Goal: Information Seeking & Learning: Check status

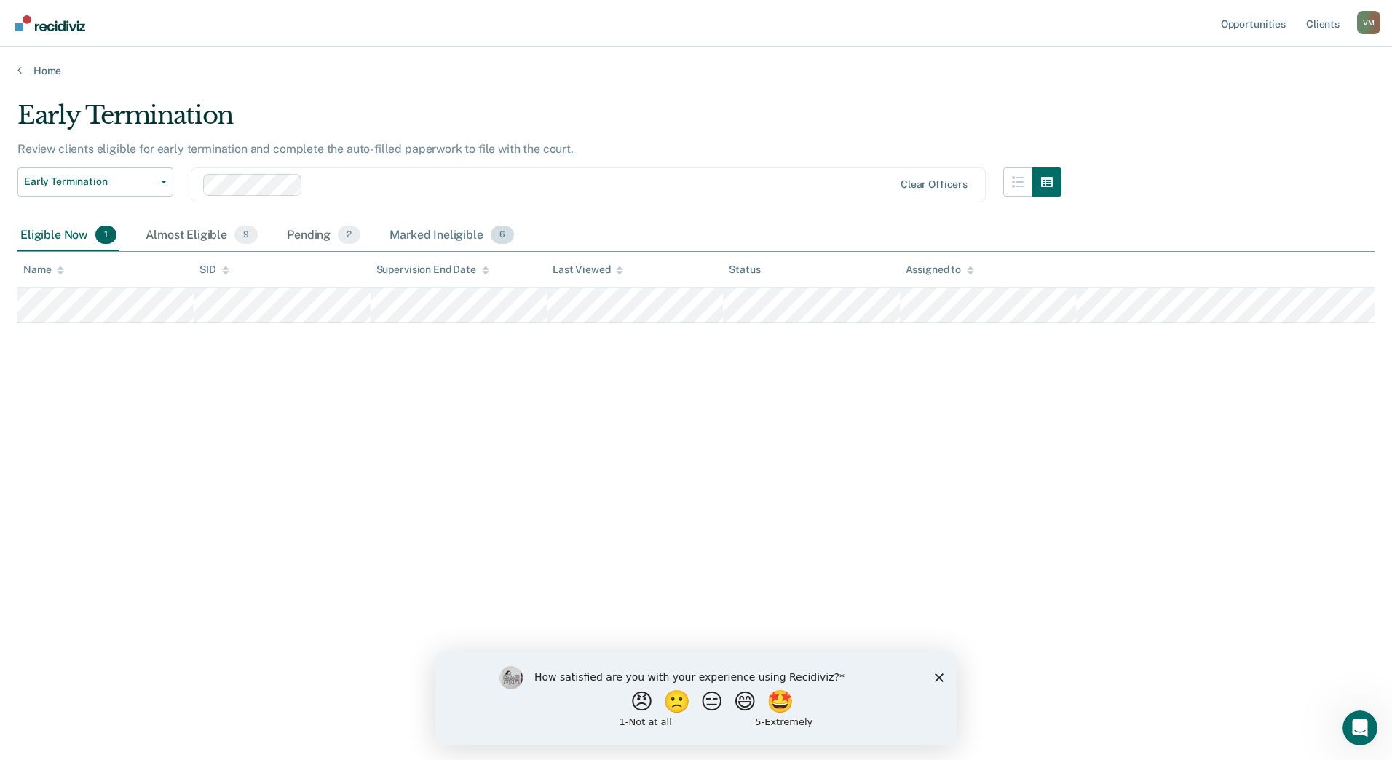
click at [448, 231] on div "Marked Ineligible 6" at bounding box center [452, 236] width 130 height 32
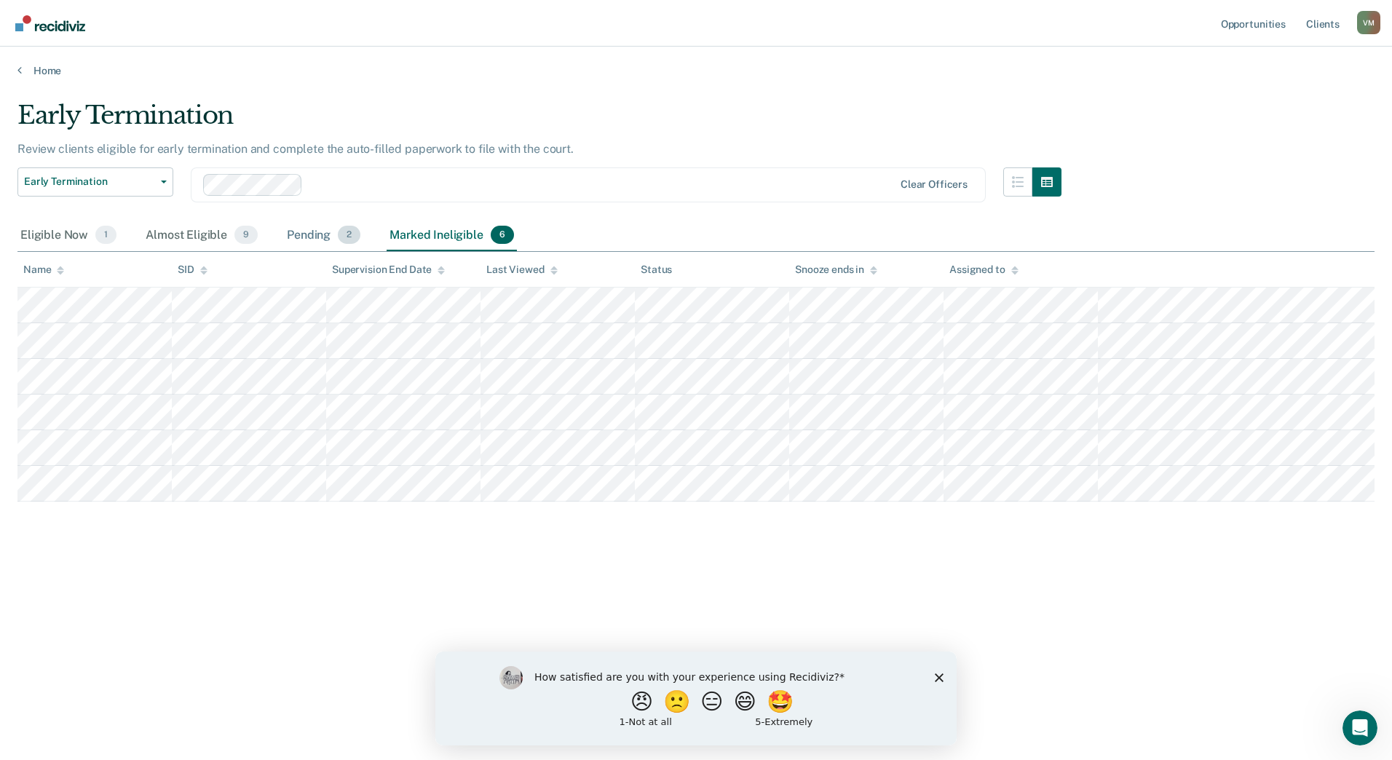
click at [293, 229] on div "Pending 2" at bounding box center [323, 236] width 79 height 32
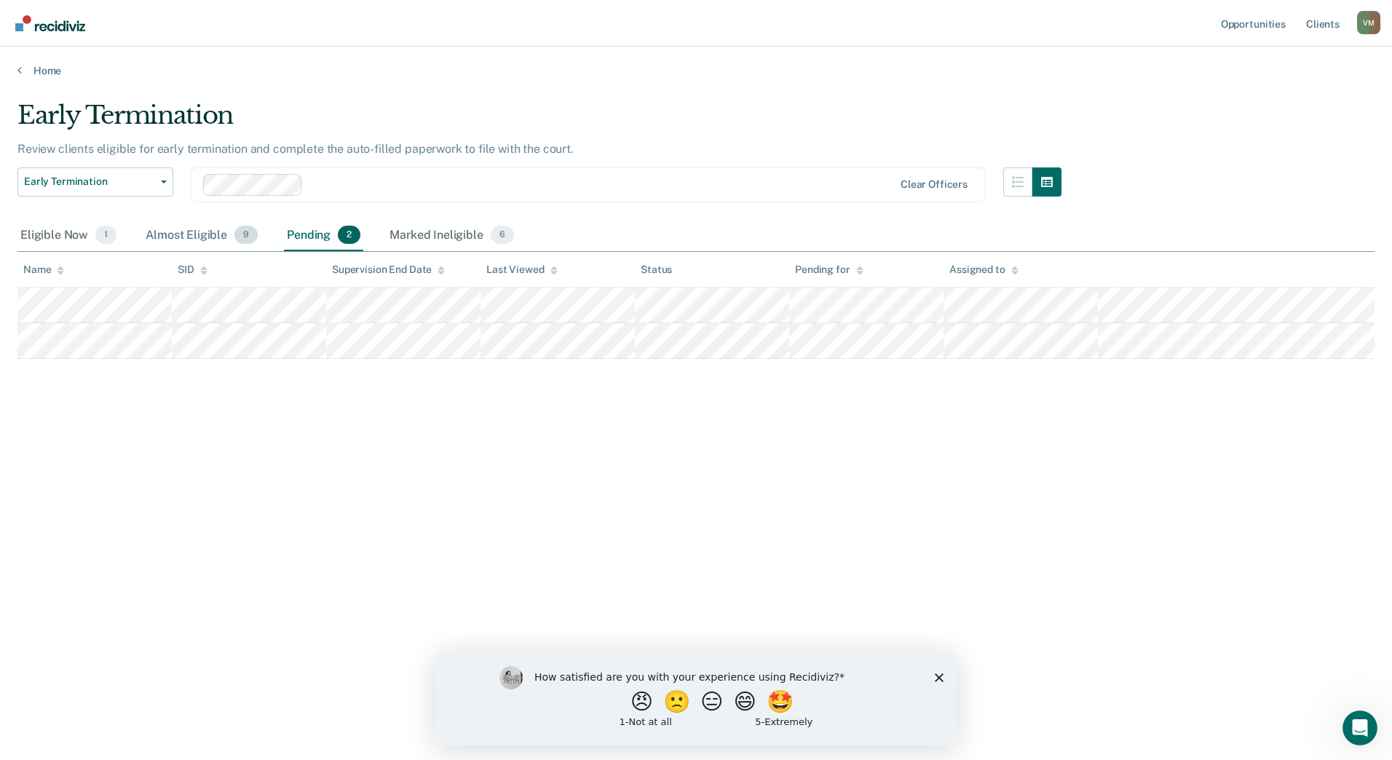
click at [186, 233] on div "Almost Eligible 9" at bounding box center [202, 236] width 118 height 32
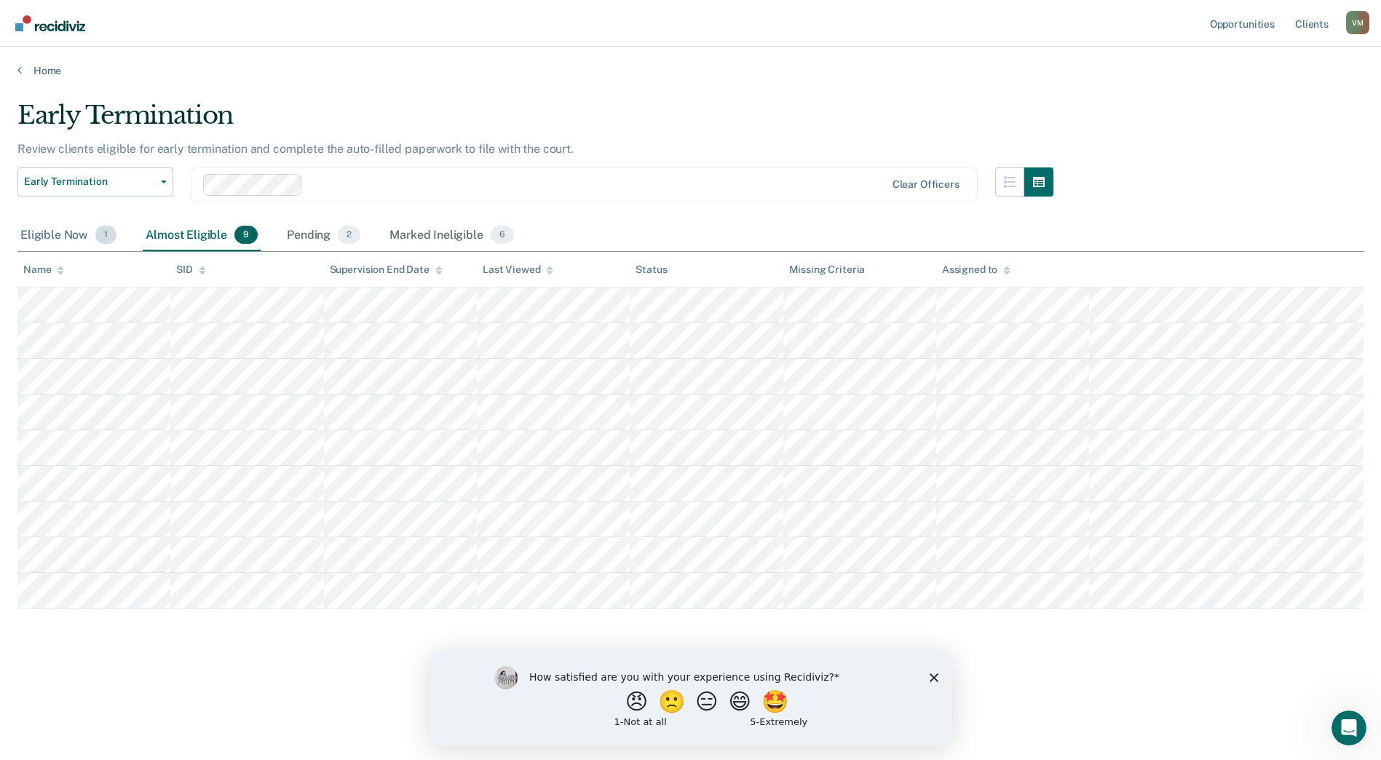
click at [32, 239] on div "Eligible Now 1" at bounding box center [68, 236] width 102 height 32
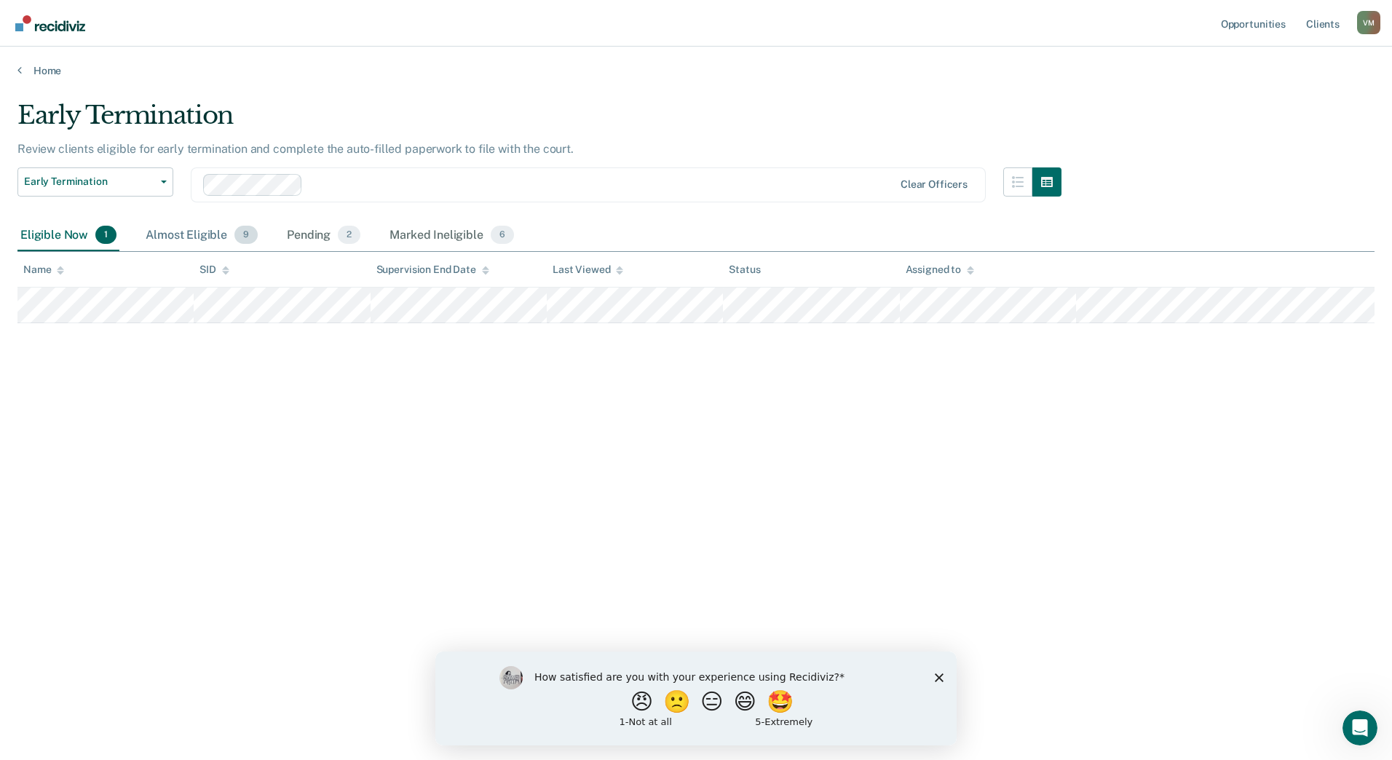
click at [184, 232] on div "Almost Eligible 9" at bounding box center [202, 236] width 118 height 32
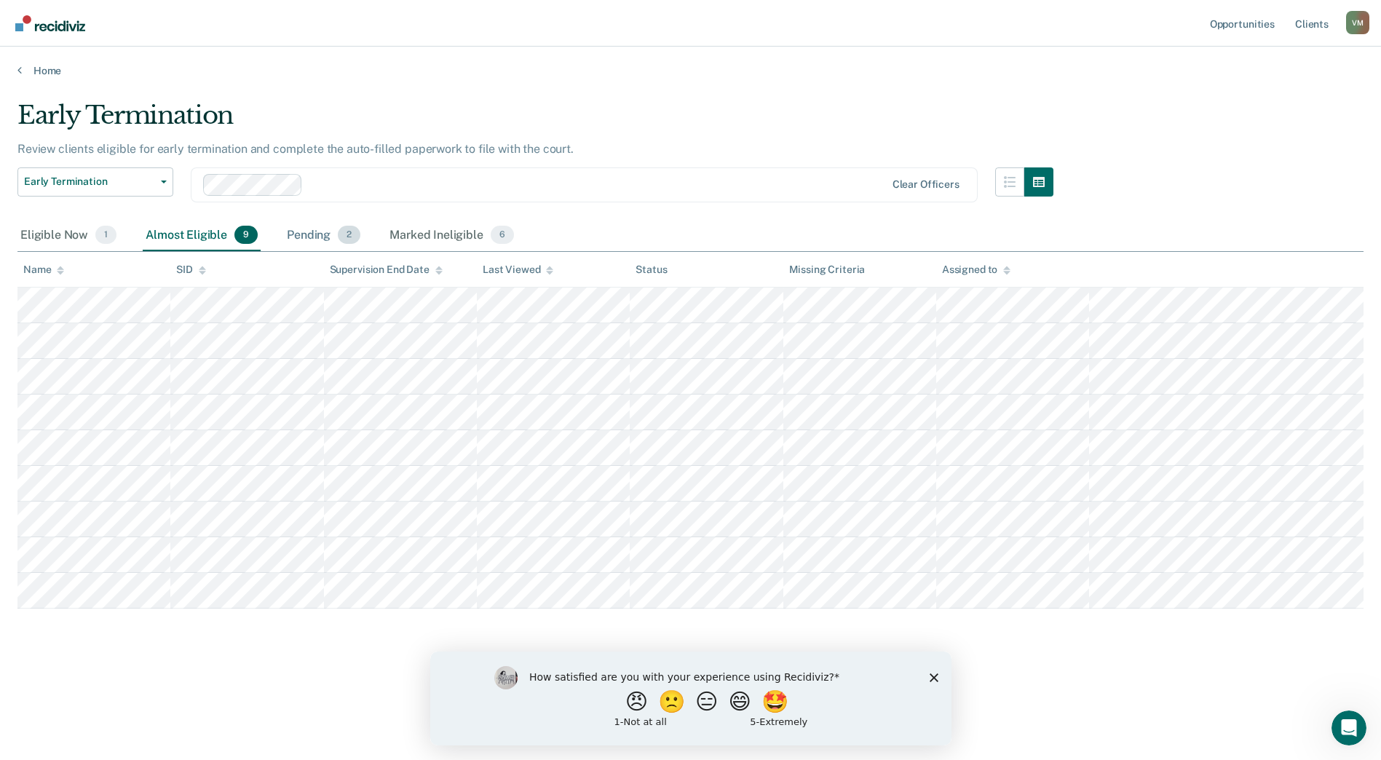
click at [309, 232] on div "Pending 2" at bounding box center [323, 236] width 79 height 32
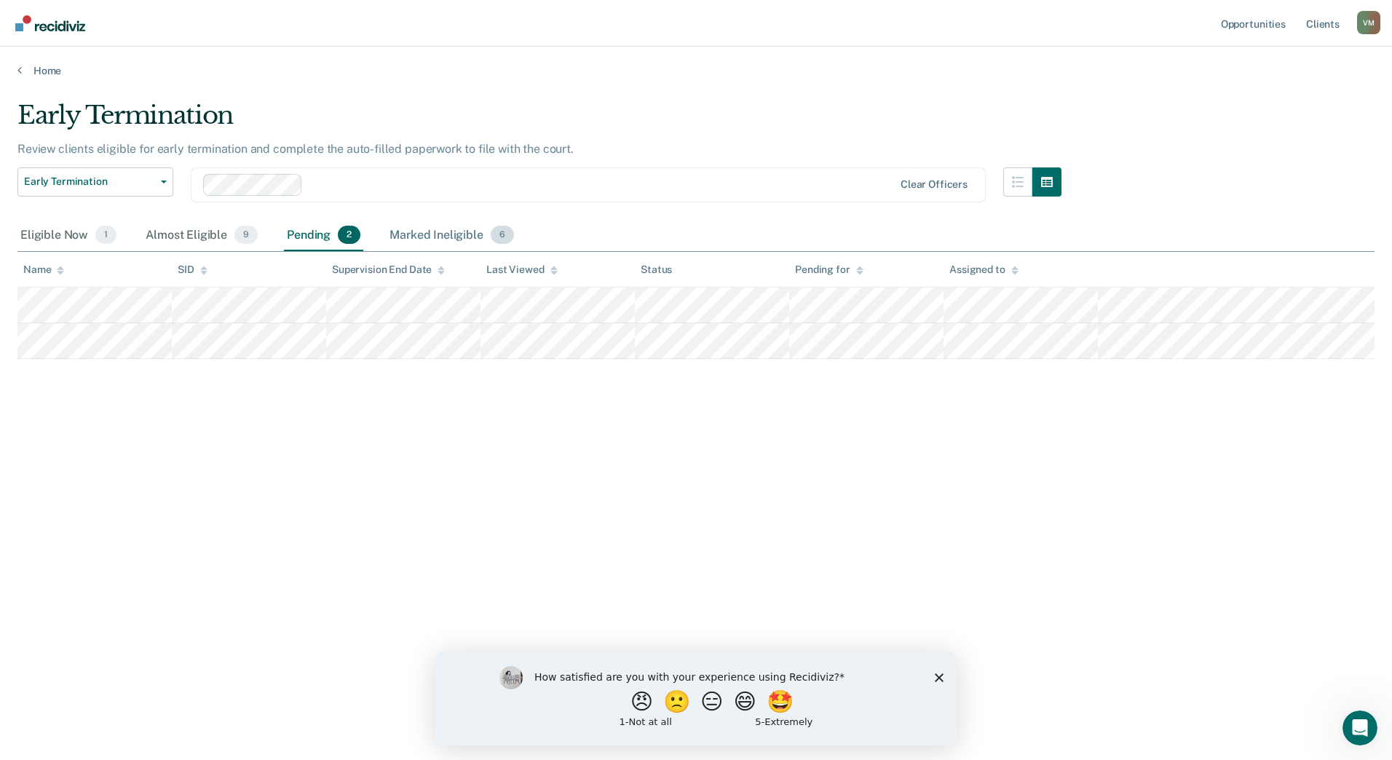
click at [412, 235] on div "Marked Ineligible 6" at bounding box center [452, 236] width 130 height 32
